Goal: Task Accomplishment & Management: Complete application form

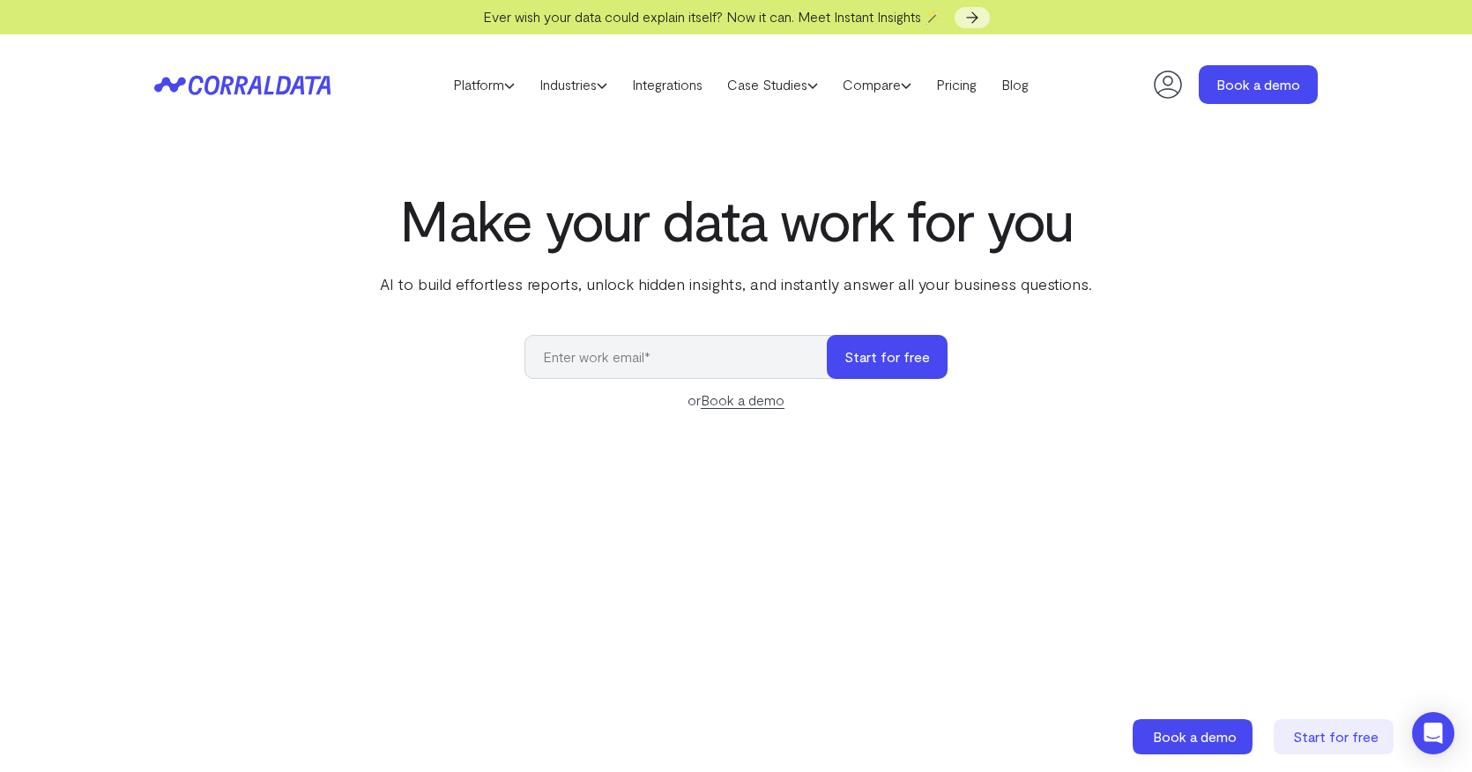
click at [574, 360] on input "email" at bounding box center [684, 357] width 320 height 44
type input "[PERSON_NAME][EMAIL_ADDRESS][DOMAIN_NAME]"
click at [866, 361] on button "Start for free" at bounding box center [887, 357] width 121 height 44
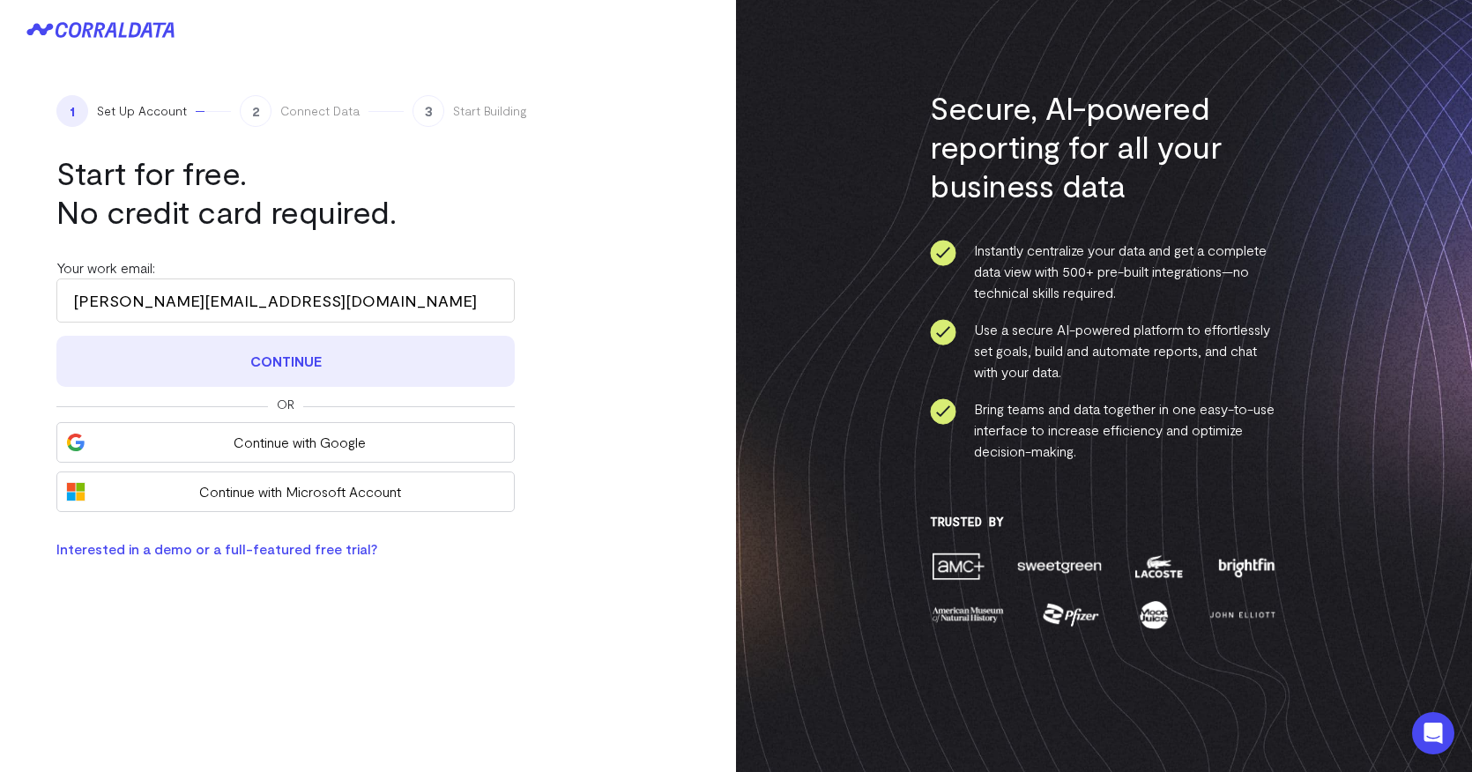
click at [265, 365] on button "Continue" at bounding box center [285, 361] width 458 height 51
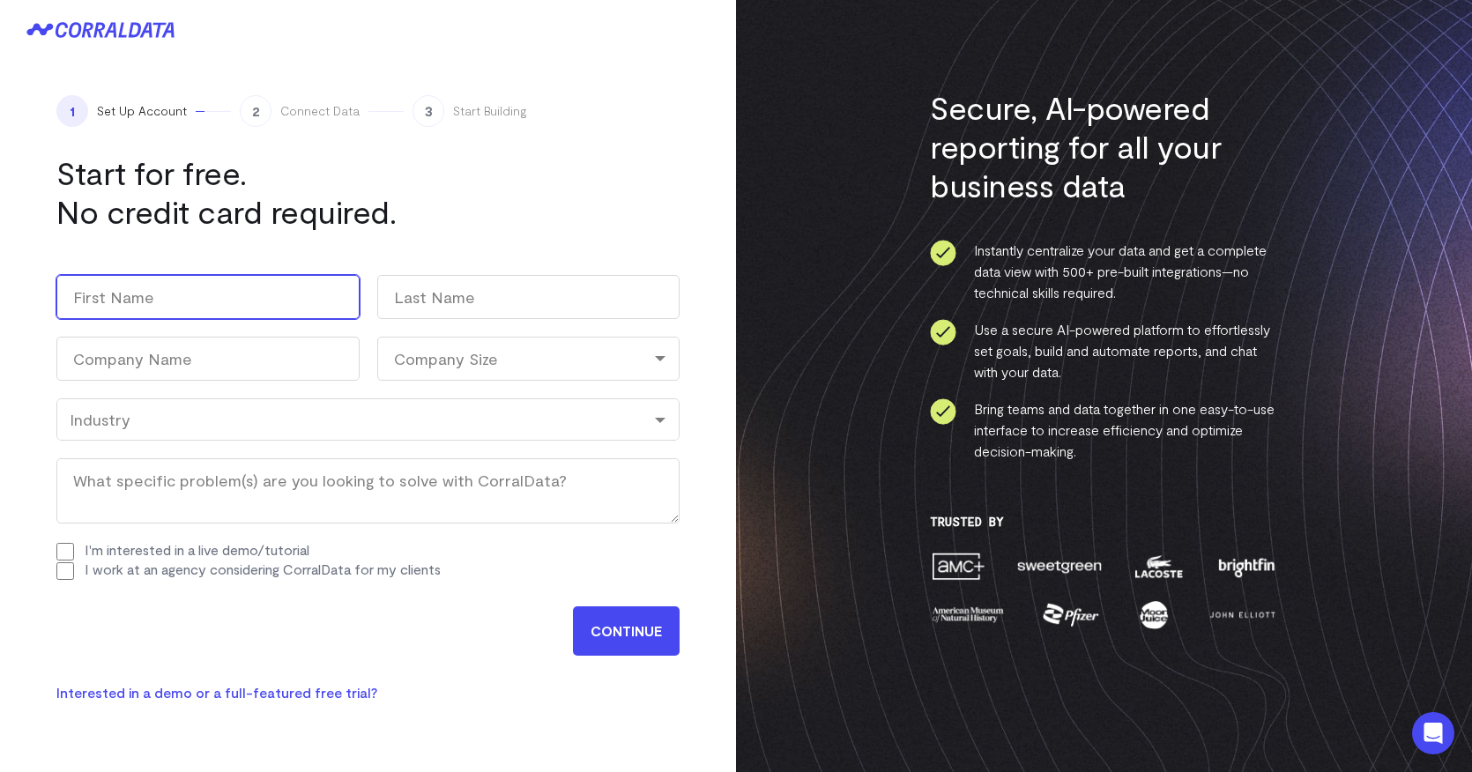
click at [237, 286] on input "First" at bounding box center [207, 297] width 303 height 44
type input "Joshua"
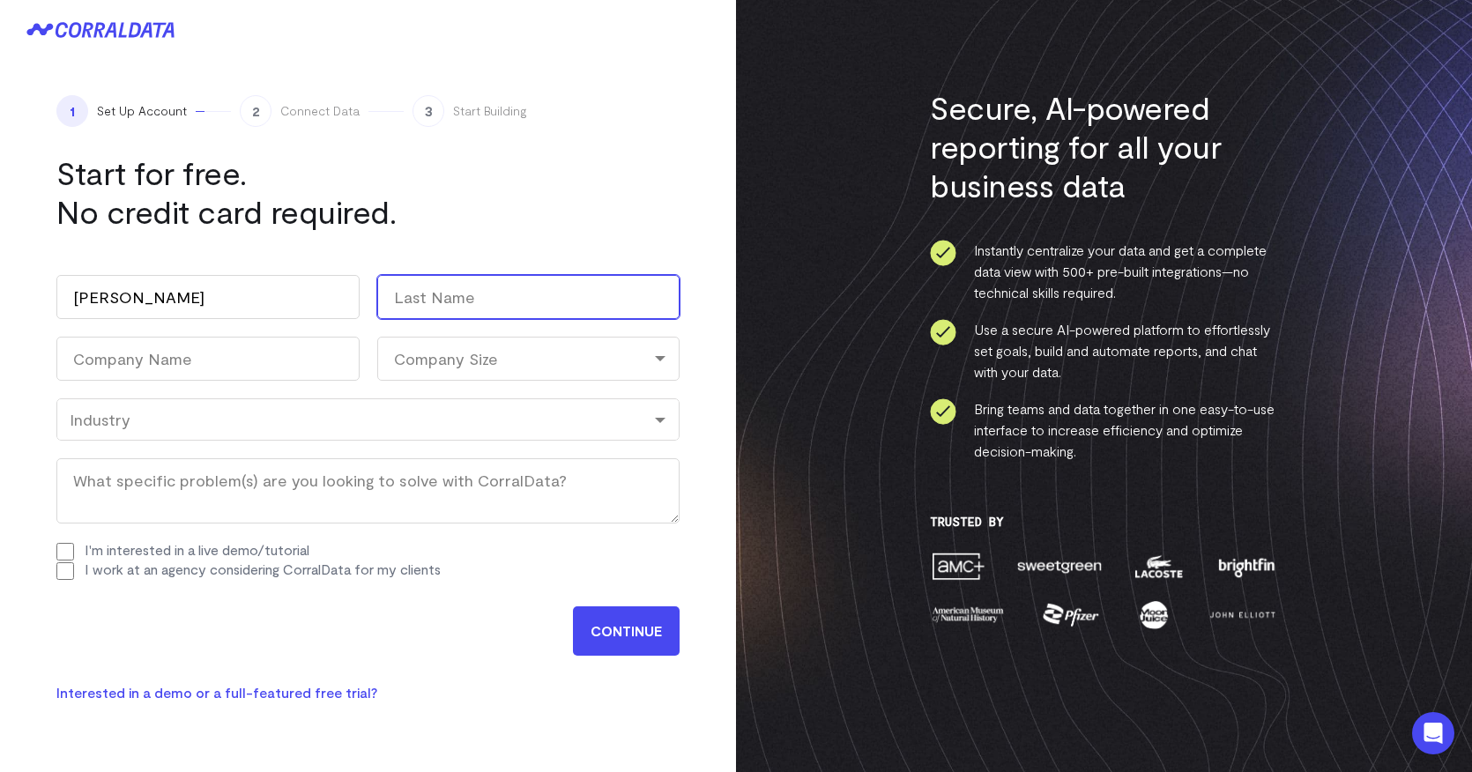
type input "McAfee"
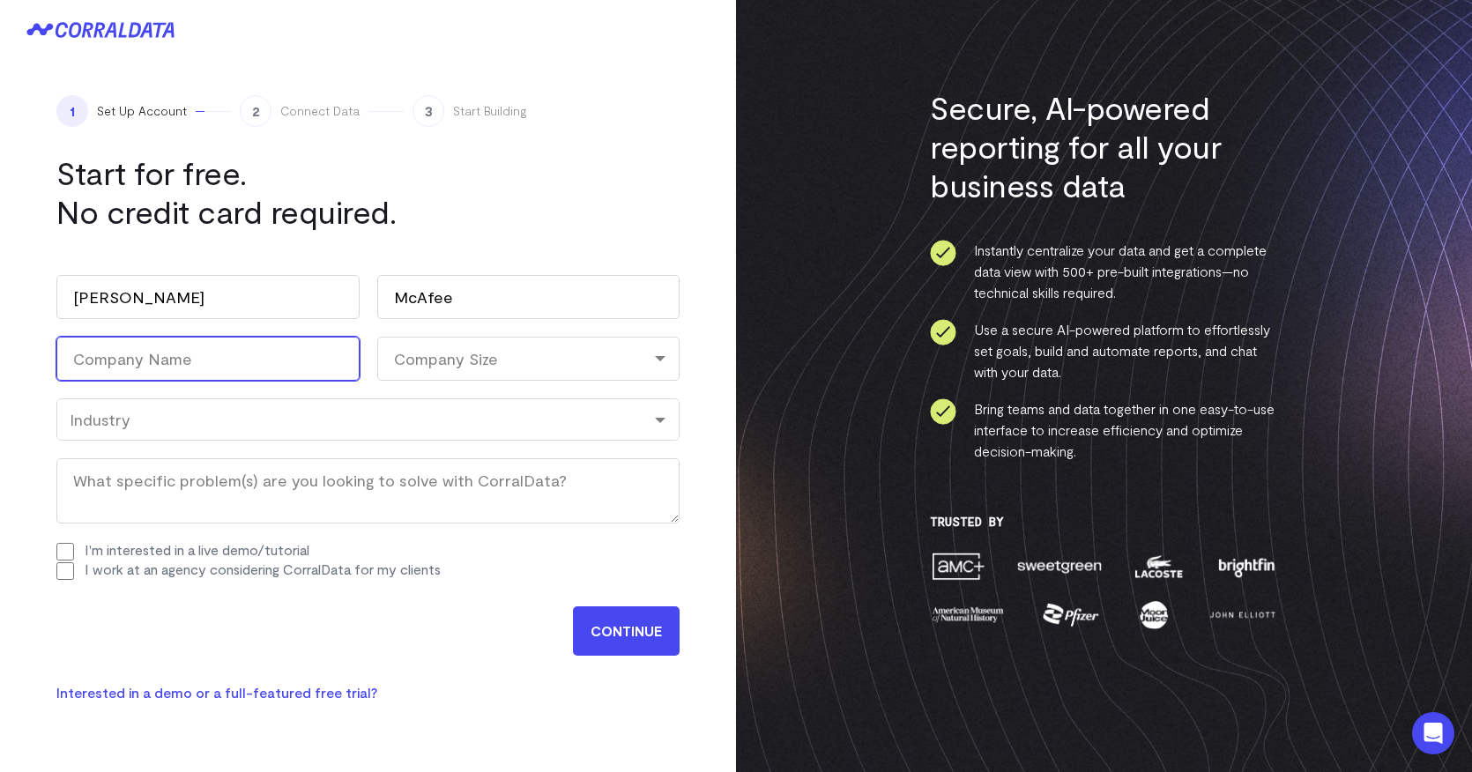
type input "McAfee Institute, LLC"
click at [445, 358] on div "Company Size" at bounding box center [528, 359] width 303 height 44
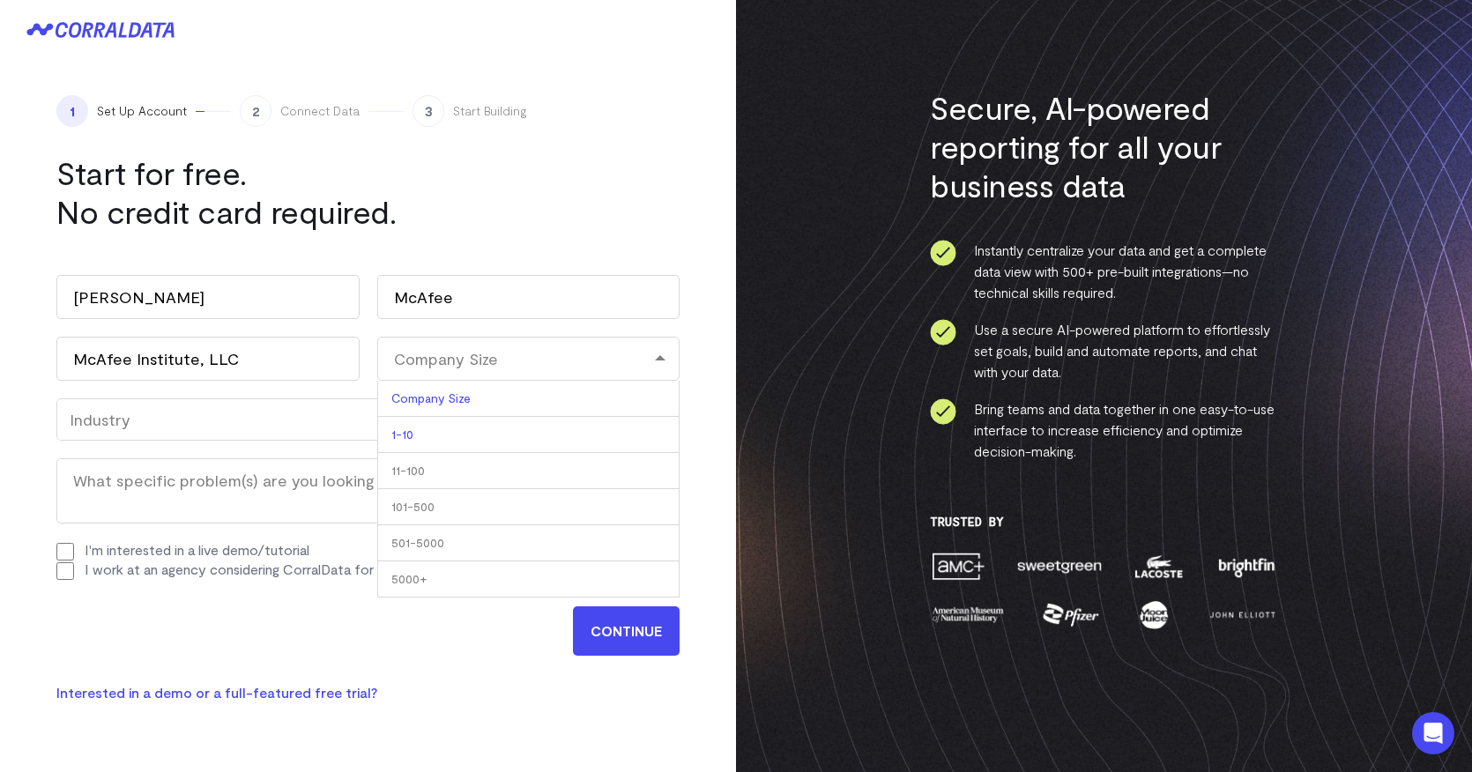
click at [430, 432] on li "1-10" at bounding box center [528, 435] width 303 height 36
select select "1-10"
click at [298, 431] on div "Industry" at bounding box center [367, 419] width 623 height 42
click at [63, 552] on input "I'm interested in a live demo/tutorial" at bounding box center [65, 552] width 18 height 18
click at [64, 545] on input "I'm interested in a live demo/tutorial" at bounding box center [65, 552] width 18 height 18
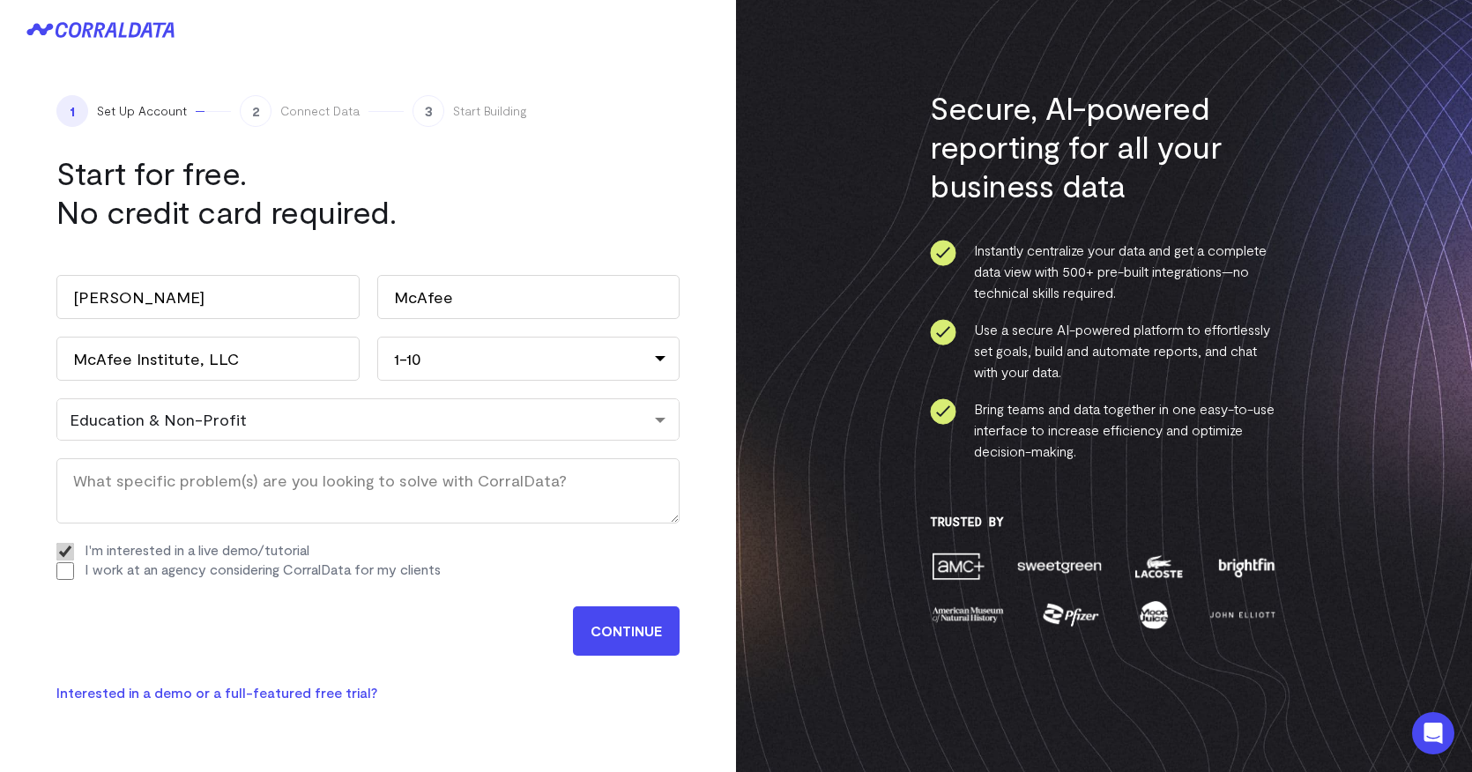
checkbox input "false"
click at [603, 631] on input "CONTINUE" at bounding box center [626, 630] width 107 height 49
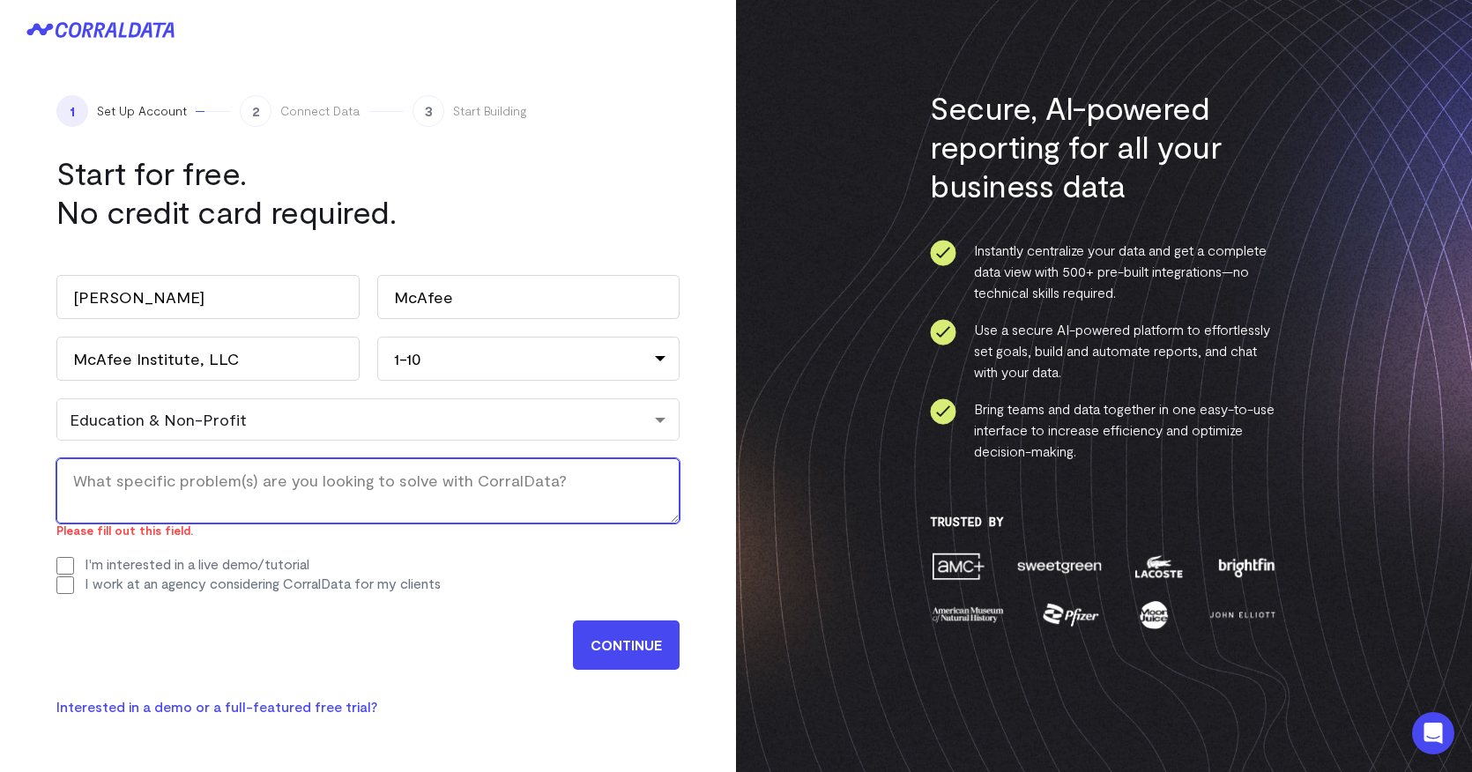
click at [272, 489] on textarea "What specific problem(s) are you looking to solve with CorralData? (Required)" at bounding box center [367, 490] width 623 height 65
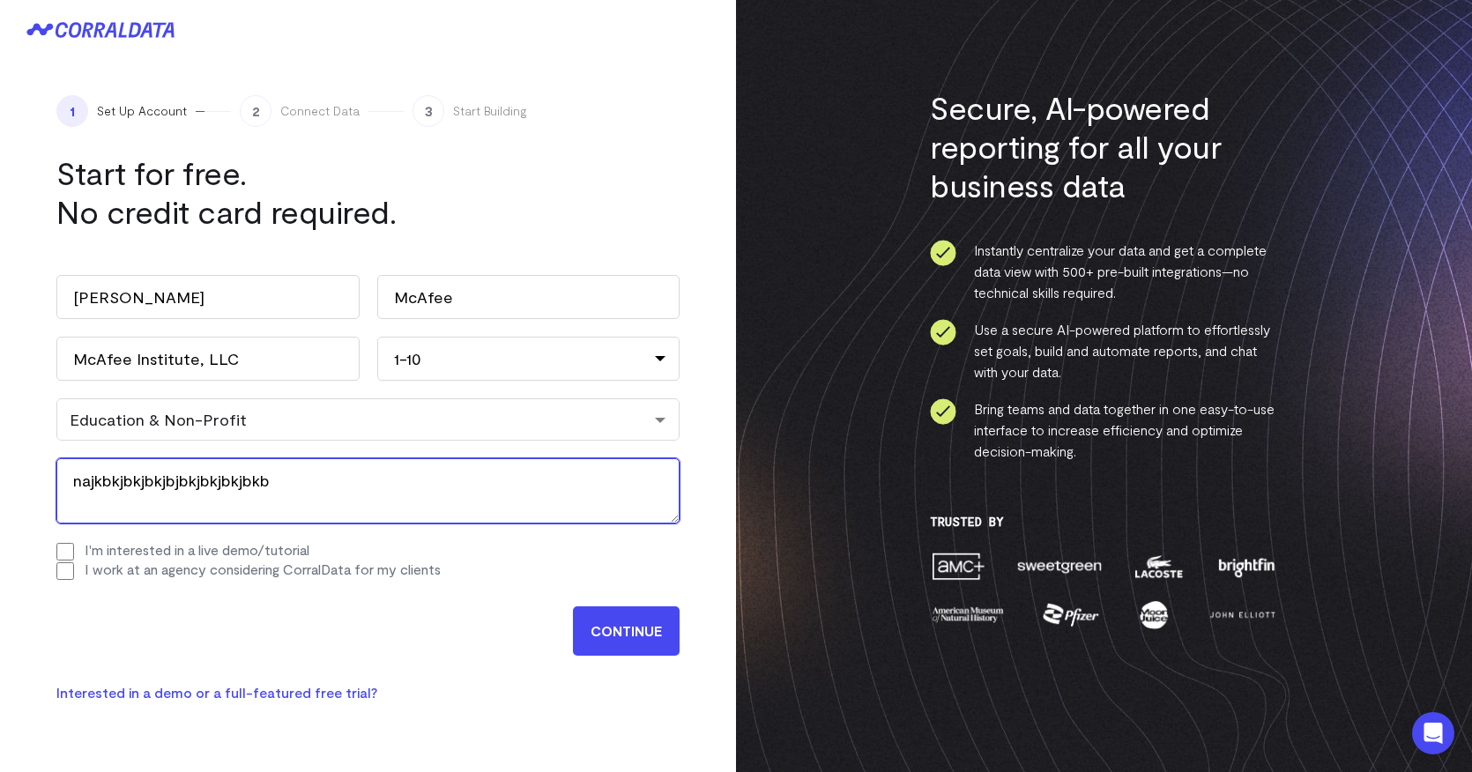
type textarea "najkbkjbkjbkjbjbkjbkjbkjbkb"
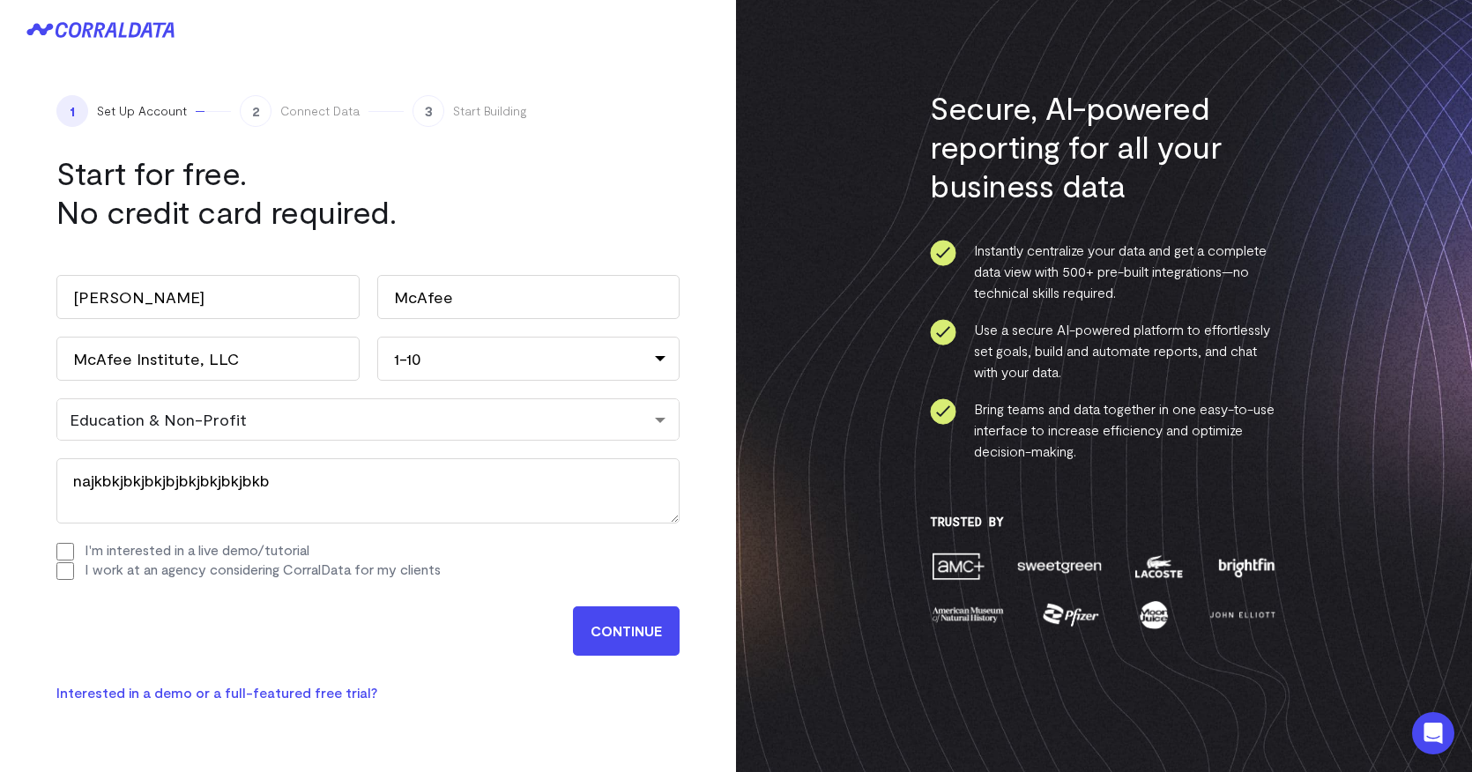
click at [631, 627] on input "CONTINUE" at bounding box center [626, 630] width 107 height 49
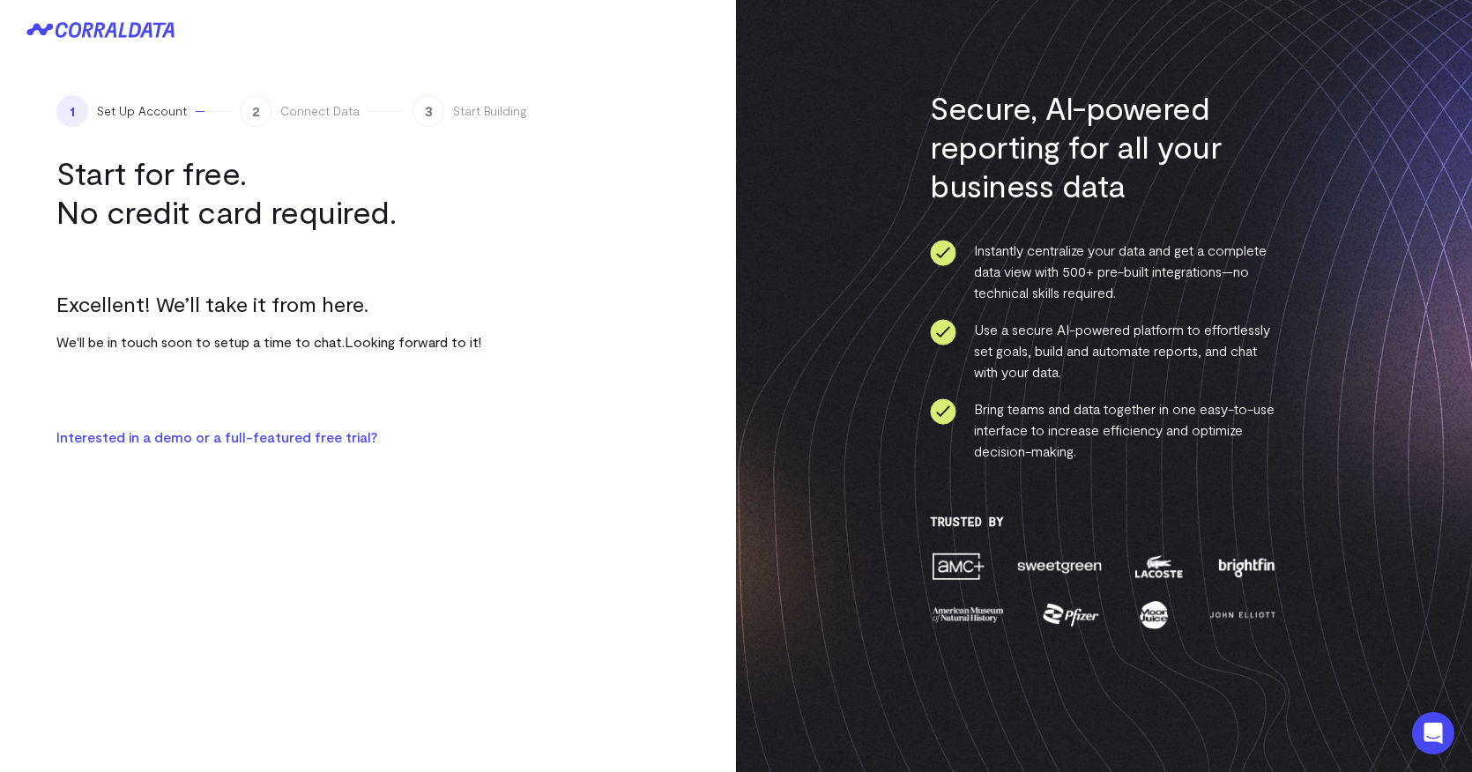
click at [341, 440] on link "Interested in a demo or a full-featured free trial?" at bounding box center [216, 436] width 321 height 17
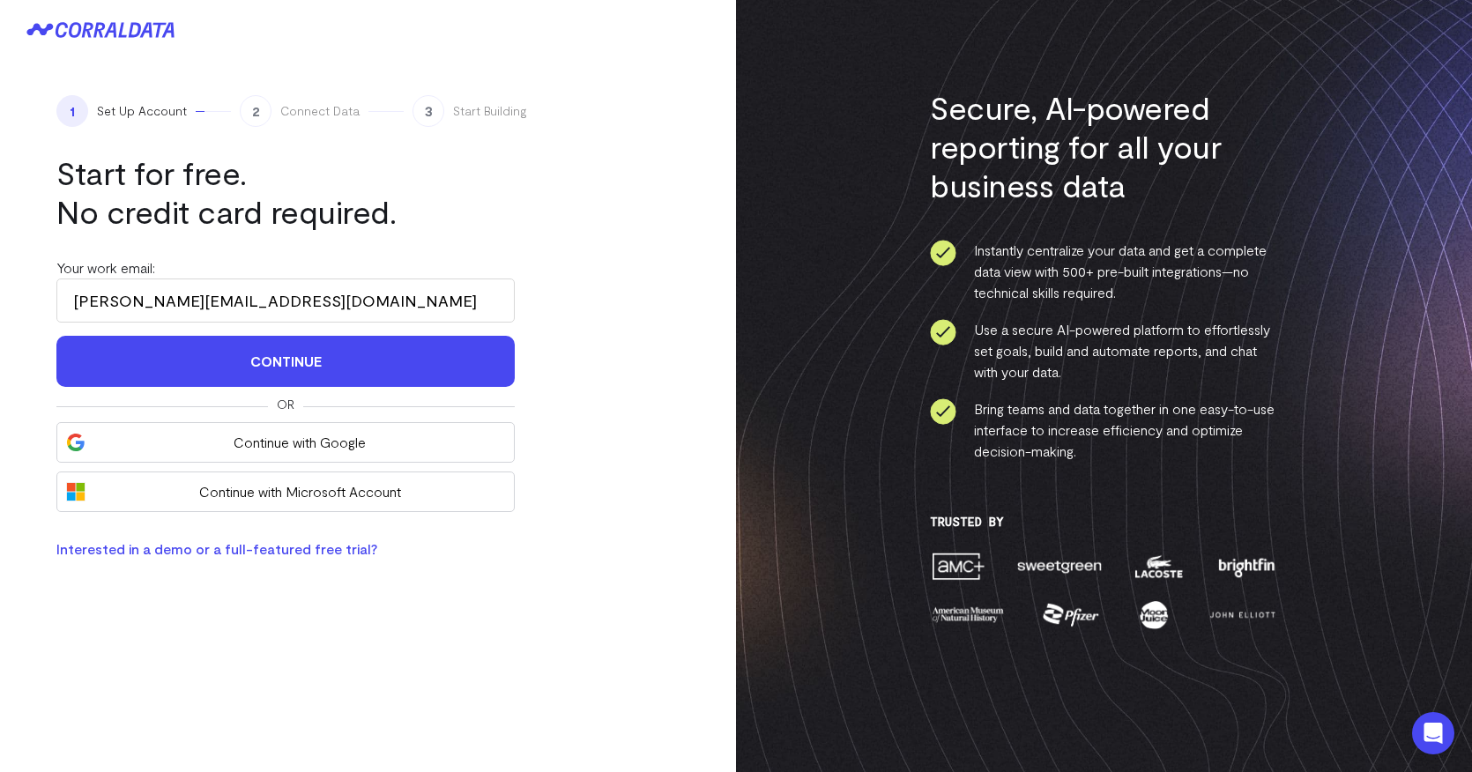
click at [310, 110] on span "Connect Data" at bounding box center [319, 111] width 79 height 18
click at [319, 547] on link "Interested in a demo or a full-featured free trial?" at bounding box center [216, 548] width 321 height 17
